Goal: Information Seeking & Learning: Learn about a topic

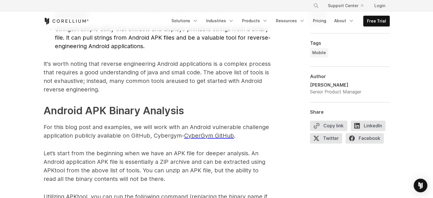
scroll to position [817, 0]
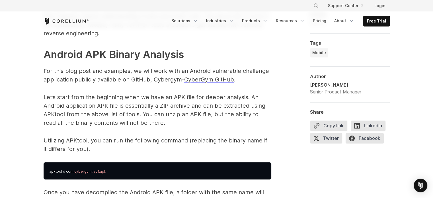
click at [144, 117] on p "Let’s start from the beginning when we have an APK file for deeper analysis. An…" at bounding box center [158, 110] width 228 height 34
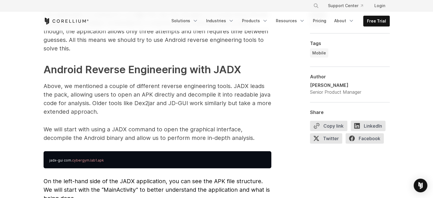
scroll to position [1435, 0]
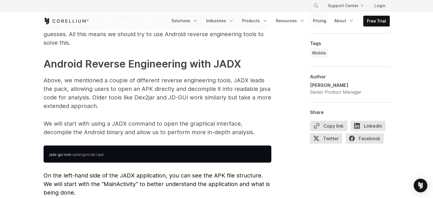
drag, startPoint x: 168, startPoint y: 122, endPoint x: 146, endPoint y: 120, distance: 22.6
click at [146, 120] on p "We will start with using a JADX command to open the graphical interface, decomp…" at bounding box center [158, 127] width 228 height 17
drag, startPoint x: 146, startPoint y: 120, endPoint x: 126, endPoint y: 109, distance: 22.2
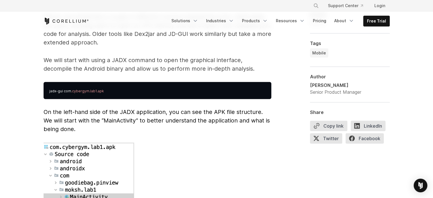
scroll to position [1510, 0]
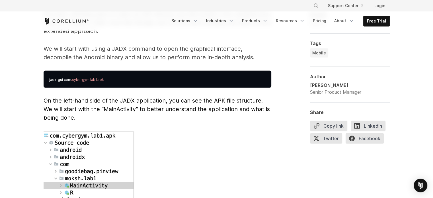
click at [80, 78] on span ".cybergym.lab1.apk" at bounding box center [87, 80] width 33 height 4
click at [171, 132] on p at bounding box center [158, 187] width 228 height 113
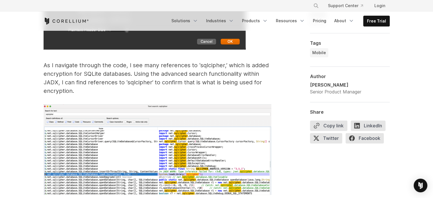
scroll to position [2351, 0]
click at [207, 61] on p "As I navigate through the code, I see many references to ‘sqlcipher,’ which is …" at bounding box center [158, 78] width 228 height 34
copy p "sqlcipher"
click at [207, 61] on p "As I navigate through the code, I see many references to ‘sqlcipher,’ which is …" at bounding box center [158, 78] width 228 height 34
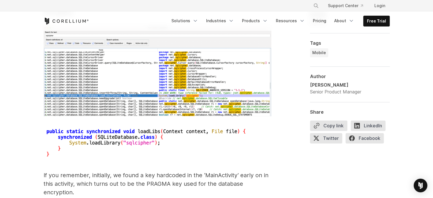
scroll to position [2430, 0]
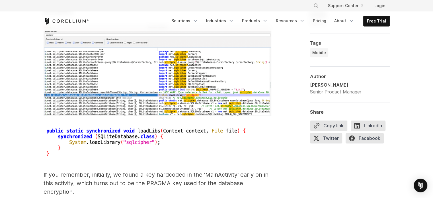
click at [238, 138] on img at bounding box center [146, 143] width 205 height 32
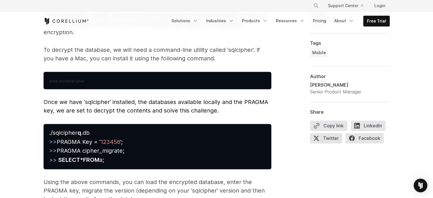
scroll to position [2590, 0]
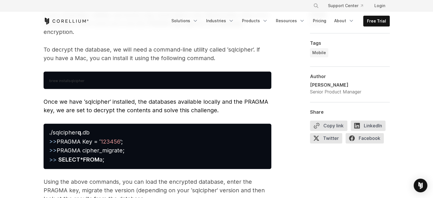
click at [220, 138] on pre "./sqlcipher q .db >> PRAGMA Key = ‘ 123456 ’; >> PRAGMA cipher_migrate; >> SELE…" at bounding box center [158, 146] width 228 height 45
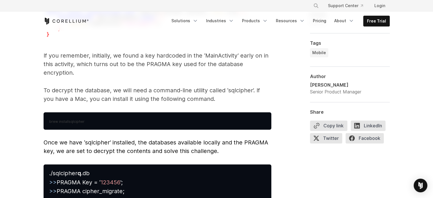
scroll to position [2550, 0]
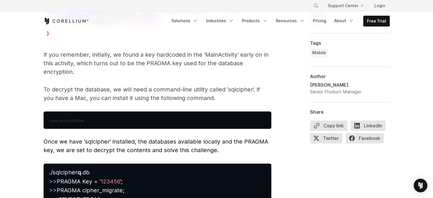
click at [242, 85] on p "To decrypt the database, we will need a command-line utility called ‘sqlcipher’…" at bounding box center [158, 93] width 228 height 17
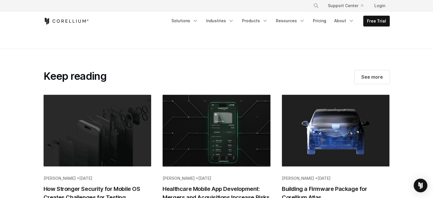
scroll to position [3040, 0]
